Goal: Task Accomplishment & Management: Manage account settings

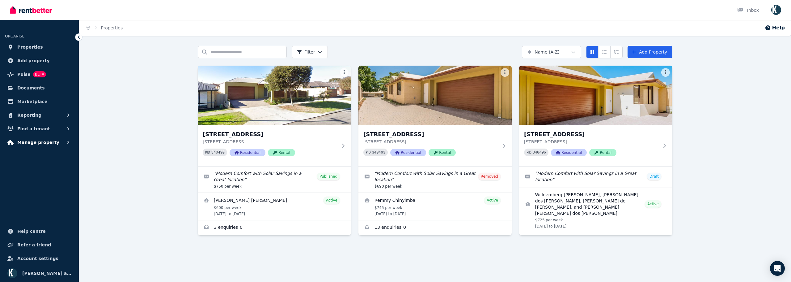
click at [35, 143] on span "Manage property" at bounding box center [38, 141] width 42 height 7
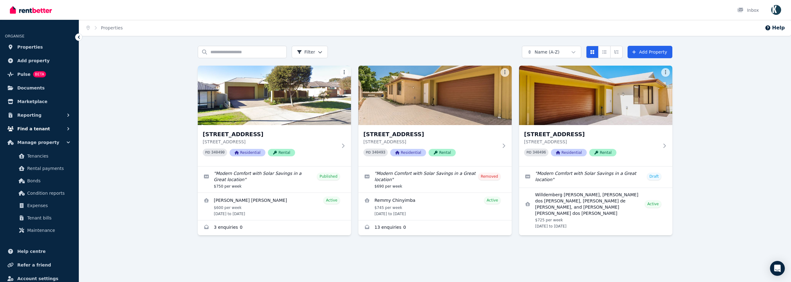
click at [43, 130] on span "Find a tenant" at bounding box center [33, 128] width 33 height 7
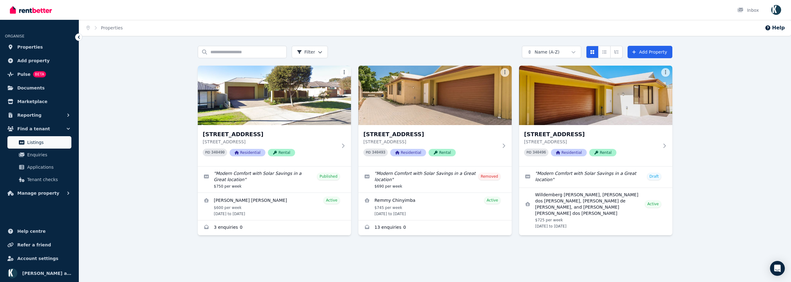
click at [37, 144] on span "Listings" at bounding box center [48, 141] width 42 height 7
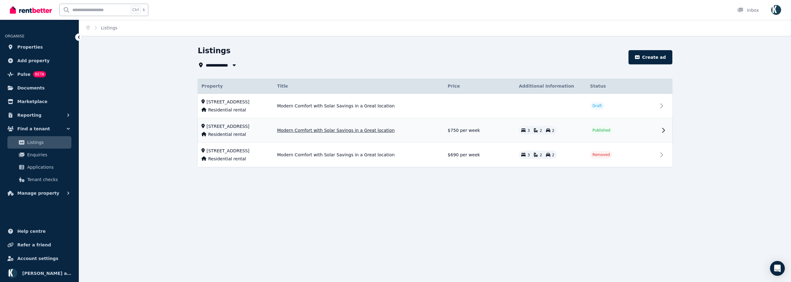
click at [625, 132] on td "Published" at bounding box center [622, 130] width 71 height 24
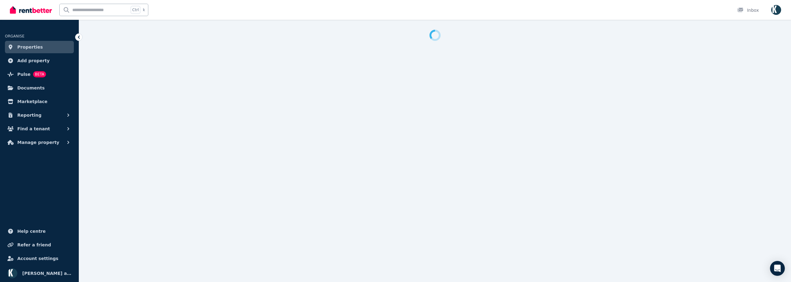
select select "**********"
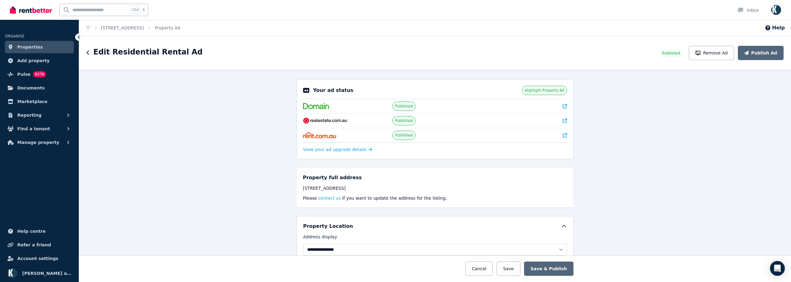
click at [563, 121] on icon at bounding box center [565, 120] width 4 height 4
